Goal: Information Seeking & Learning: Learn about a topic

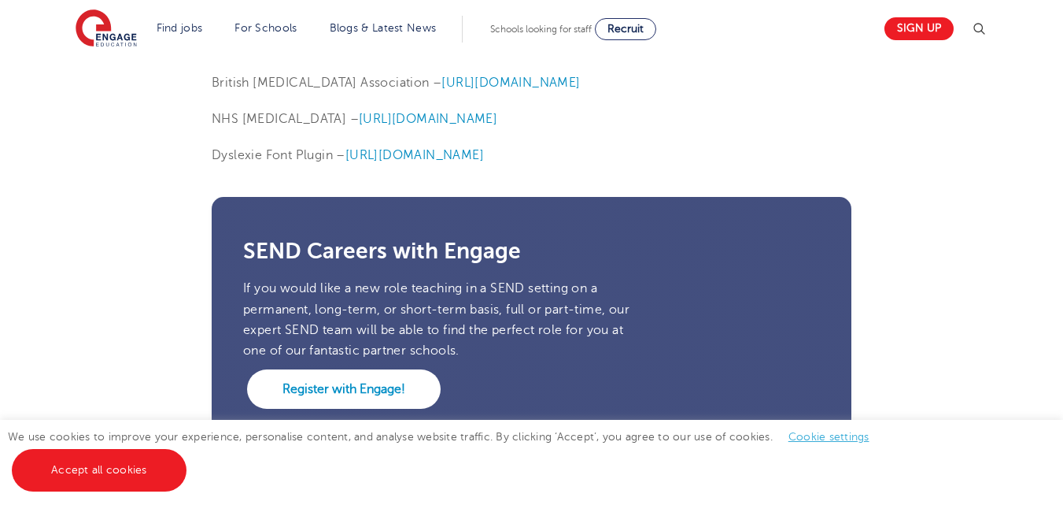
scroll to position [4033, 0]
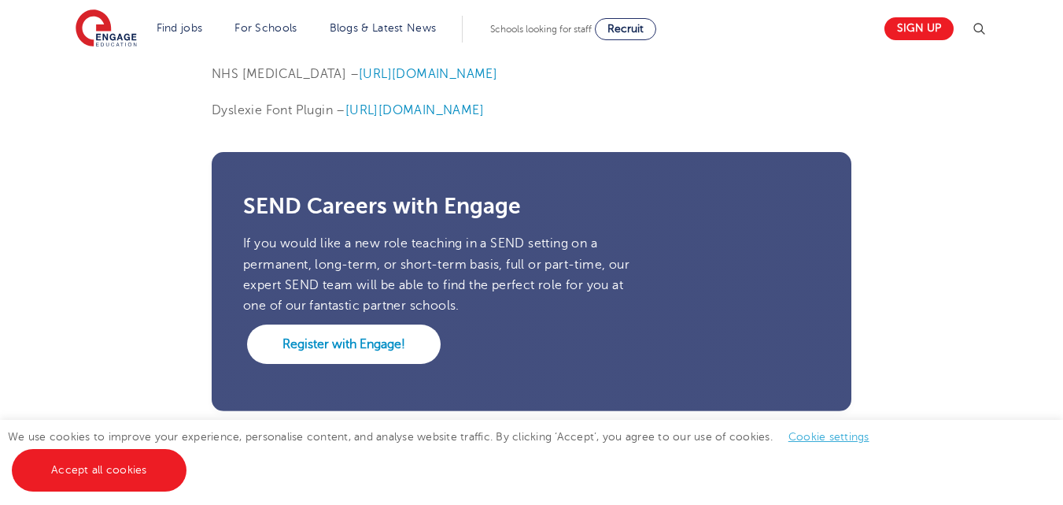
drag, startPoint x: 1071, startPoint y: 32, endPoint x: 1074, endPoint y: 387, distance: 355.0
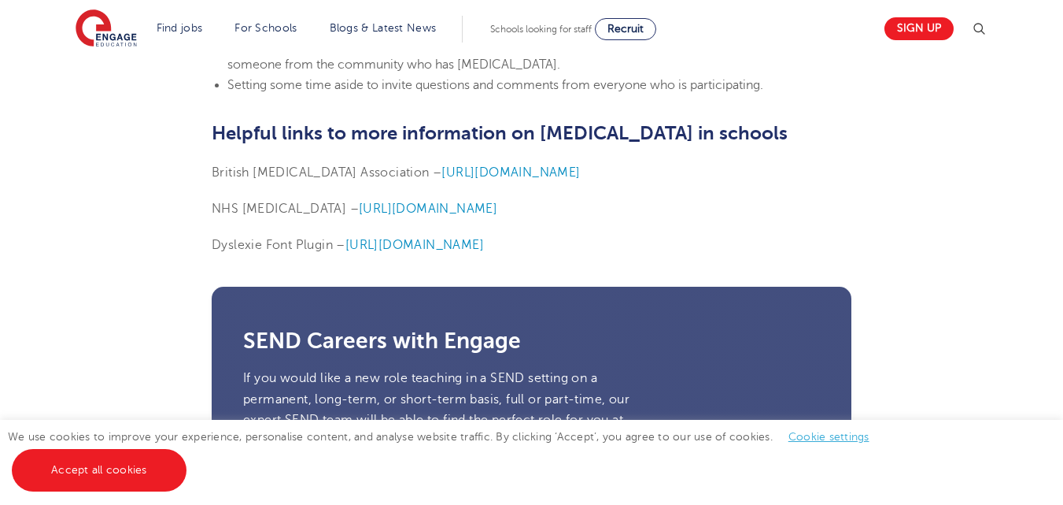
scroll to position [3890, 0]
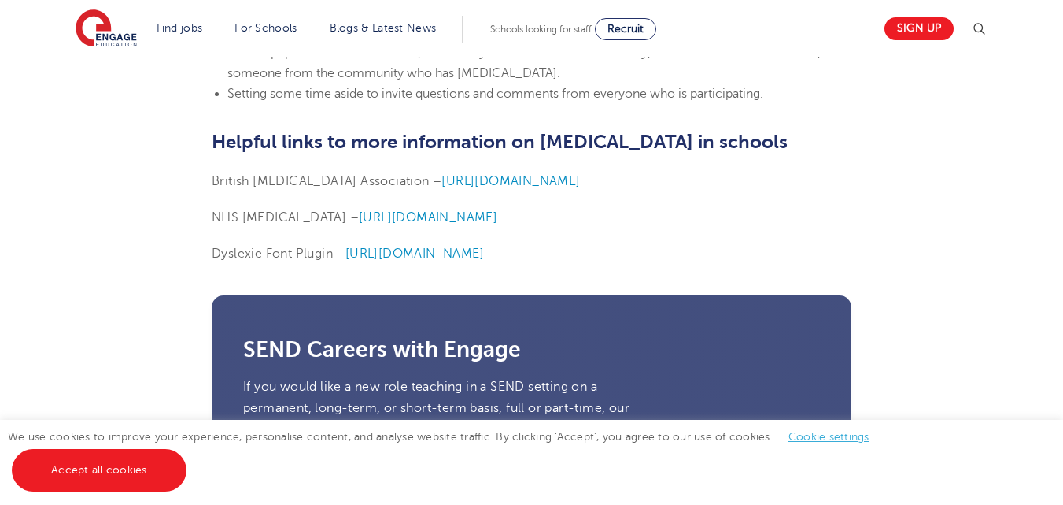
drag, startPoint x: 212, startPoint y: 177, endPoint x: 617, endPoint y: 183, distance: 405.4
click at [617, 183] on p "British [MEDICAL_DATA] Association – [URL][DOMAIN_NAME]" at bounding box center [532, 181] width 640 height 20
copy p "British [MEDICAL_DATA] Association – [URL][DOMAIN_NAME]"
